Goal: Book appointment/travel/reservation

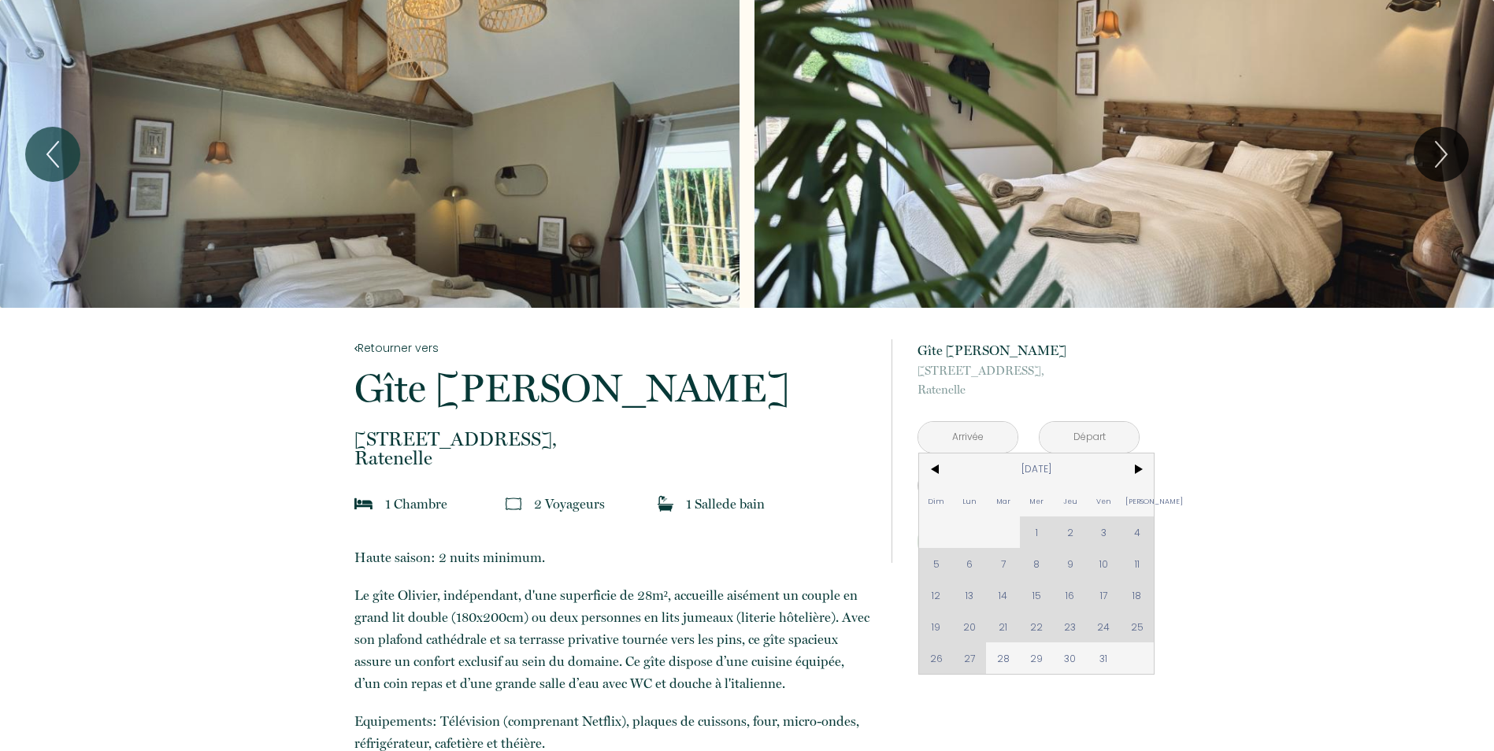
scroll to position [157, 0]
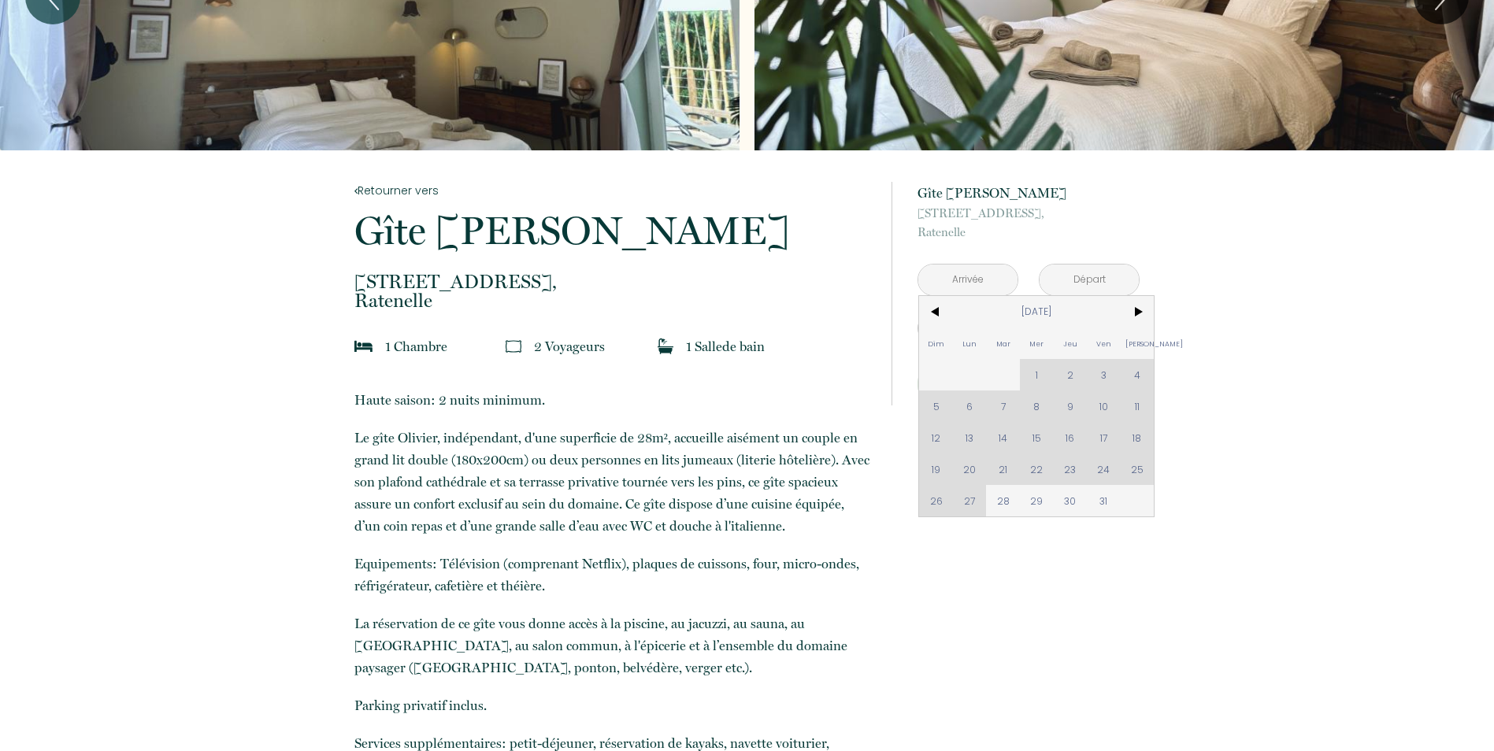
click at [1142, 466] on div "Dim Lun Mar Mer Jeu Ven Sam 1 2 3 4 5 6 7 8 9 10 11 12 13 14 15 16 17 18 19 20 …" at bounding box center [1036, 406] width 235 height 220
click at [1139, 466] on div "Dim Lun Mar Mer Jeu Ven Sam 1 2 3 4 5 6 7 8 9 10 11 12 13 14 15 16 17 18 19 20 …" at bounding box center [1036, 406] width 235 height 220
click at [971, 505] on div "Dim Lun Mar Mer Jeu Ven Sam 1 2 3 4 5 6 7 8 9 10 11 12 13 14 15 16 17 18 19 20 …" at bounding box center [1036, 406] width 235 height 220
click at [976, 274] on input "text" at bounding box center [967, 280] width 99 height 31
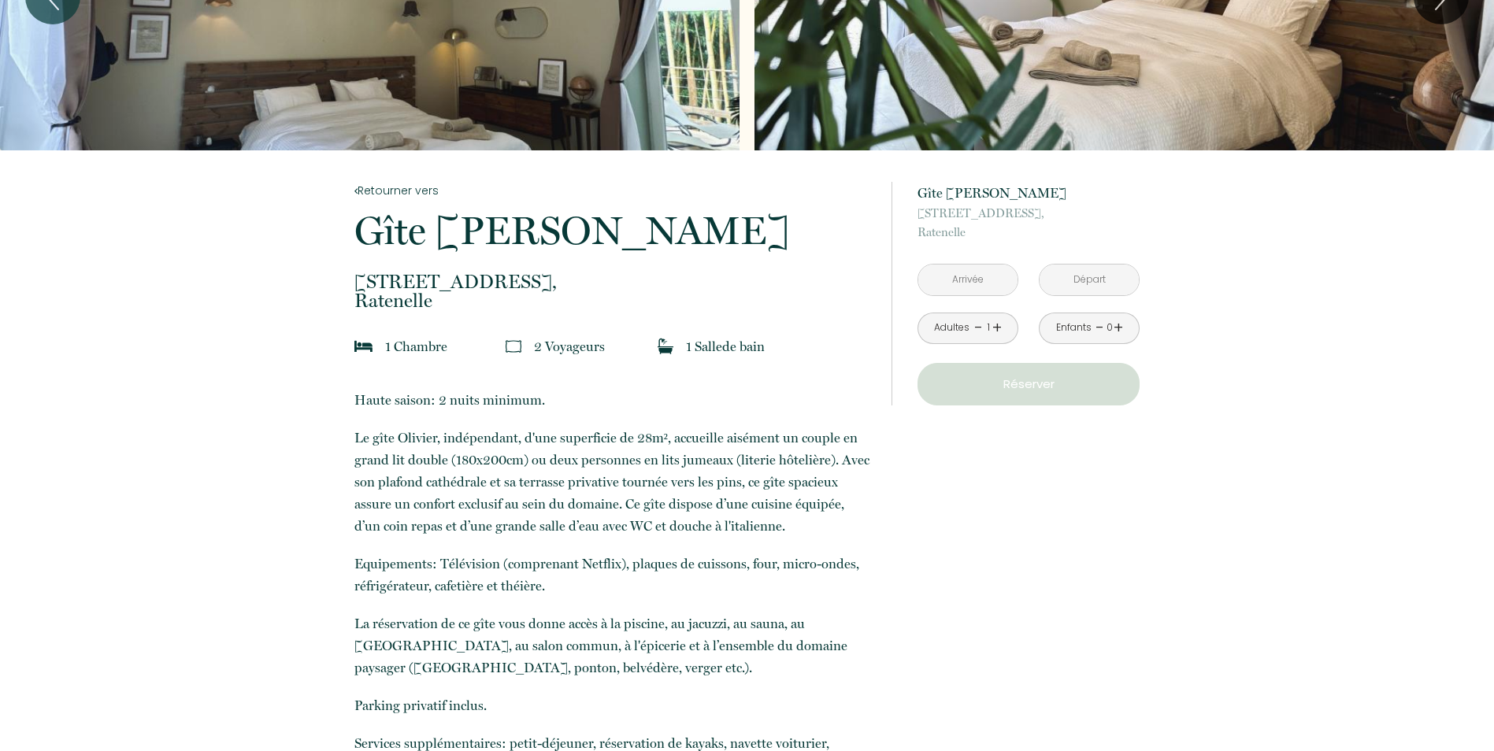
click at [980, 281] on input "text" at bounding box center [967, 280] width 99 height 31
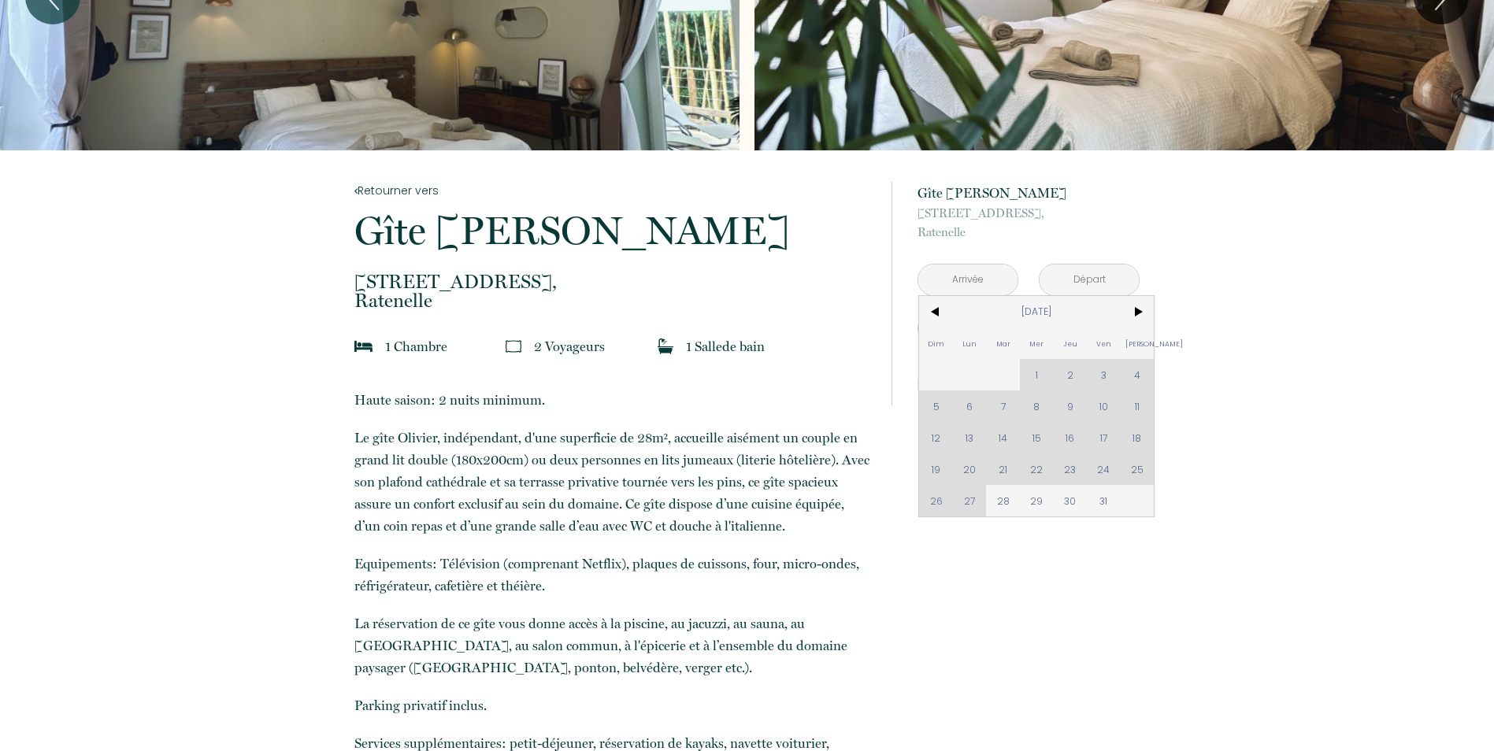
click at [1138, 465] on div "Dim Lun Mar Mer Jeu Ven Sam 1 2 3 4 5 6 7 8 9 10 11 12 13 14 15 16 17 18 19 20 …" at bounding box center [1036, 406] width 235 height 220
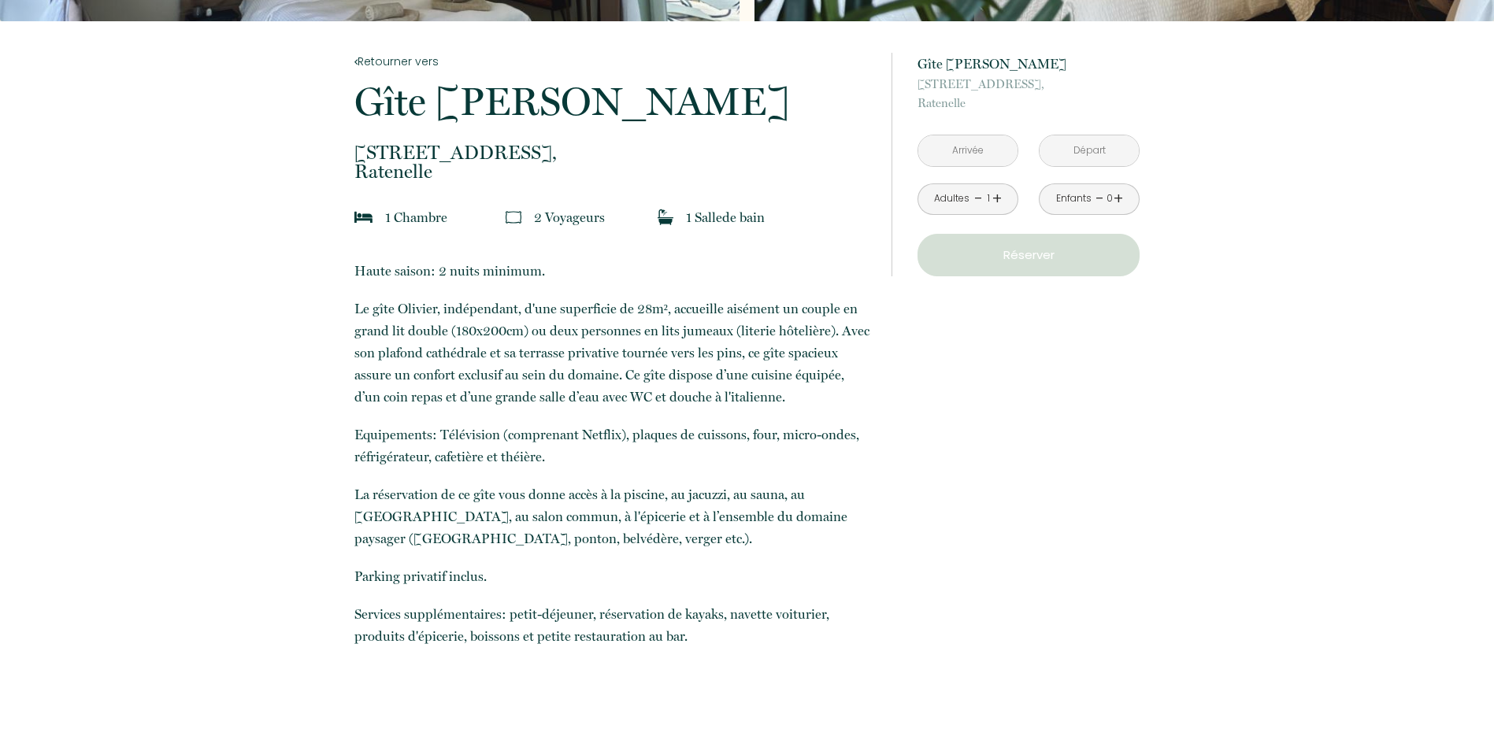
scroll to position [315, 0]
